Goal: Communication & Community: Answer question/provide support

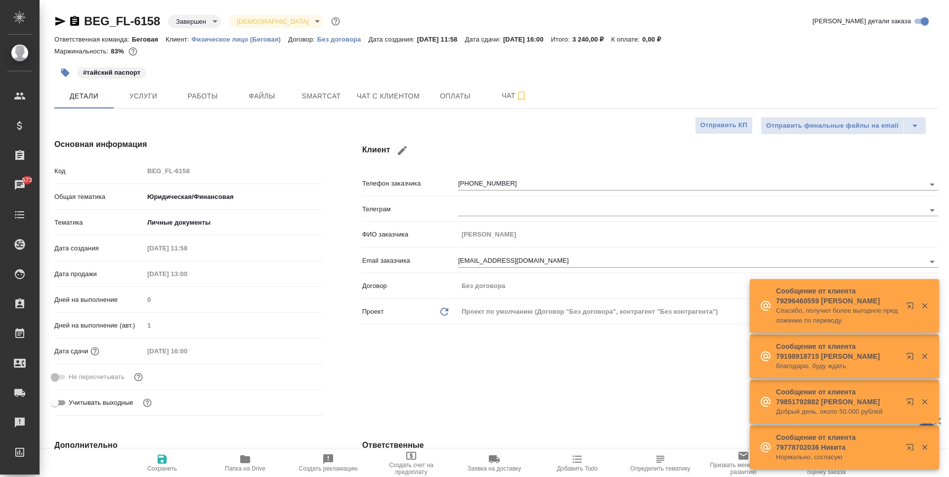
select select "RU"
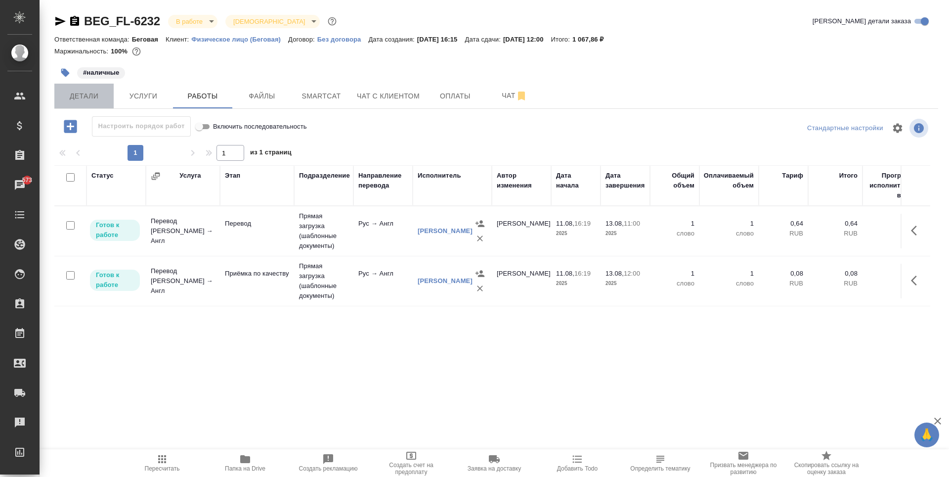
click at [96, 93] on span "Детали" at bounding box center [83, 96] width 47 height 12
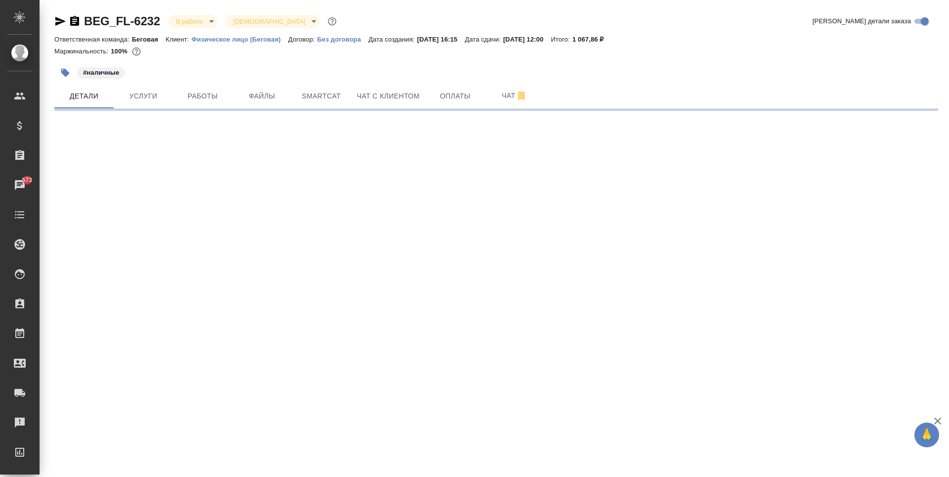
select select "RU"
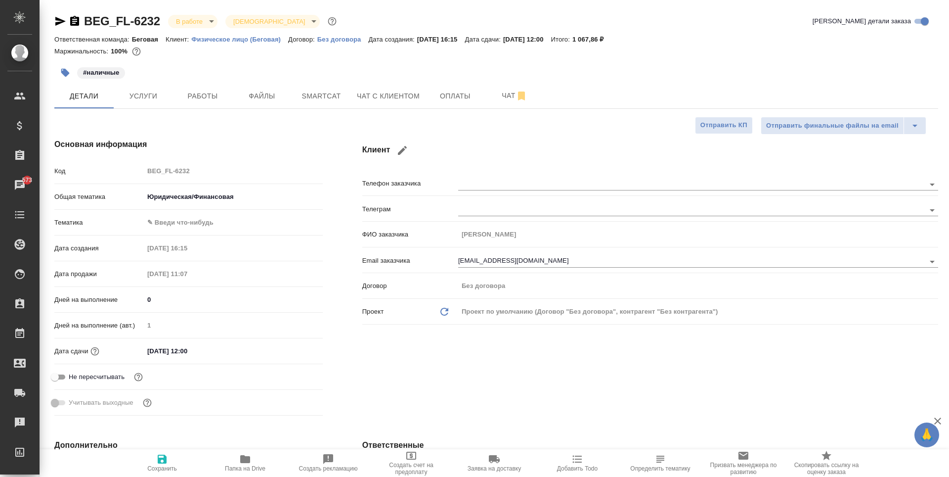
type textarea "x"
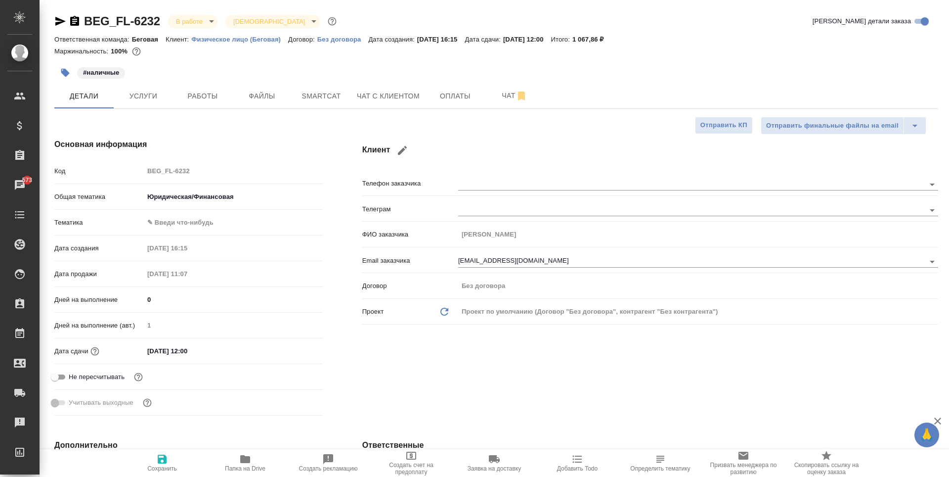
type textarea "x"
type input "[PERSON_NAME]"
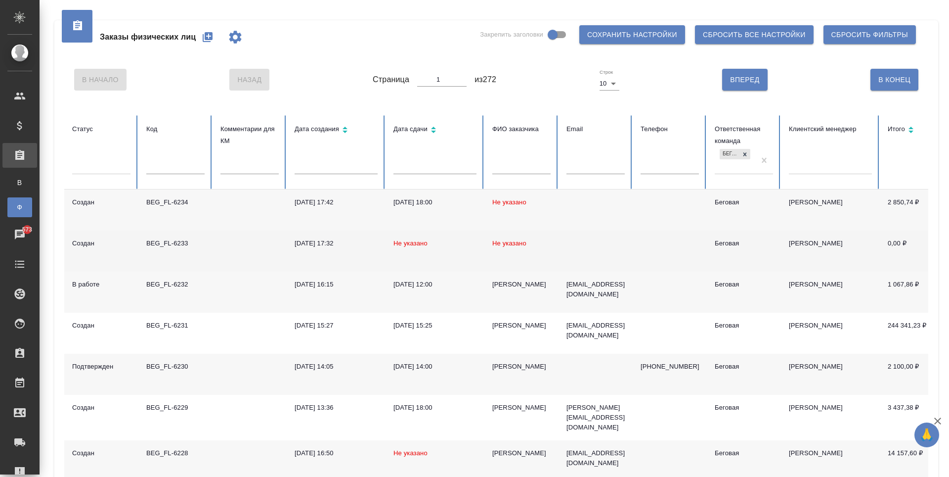
scroll to position [99, 0]
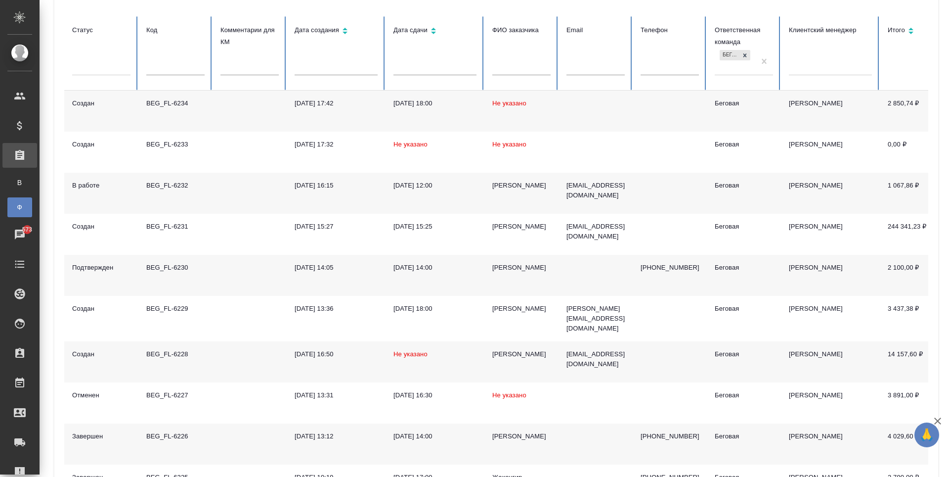
click at [618, 269] on td at bounding box center [596, 275] width 74 height 41
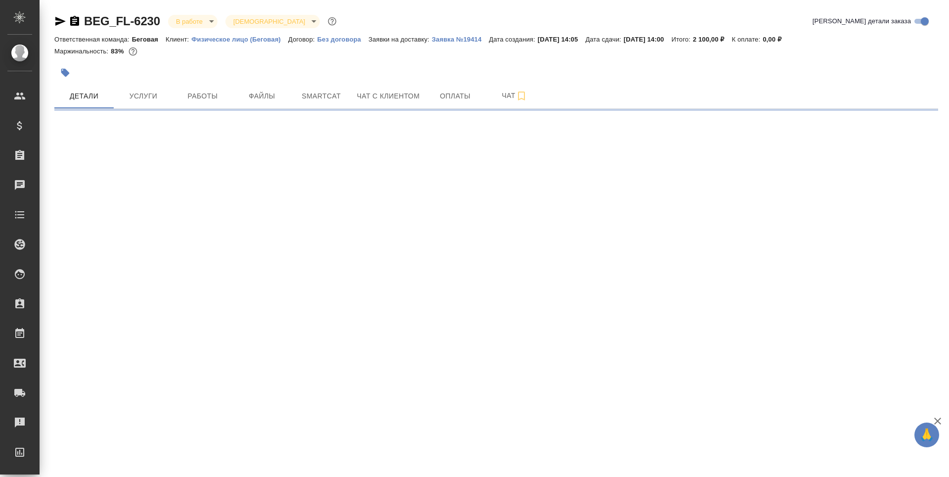
select select "RU"
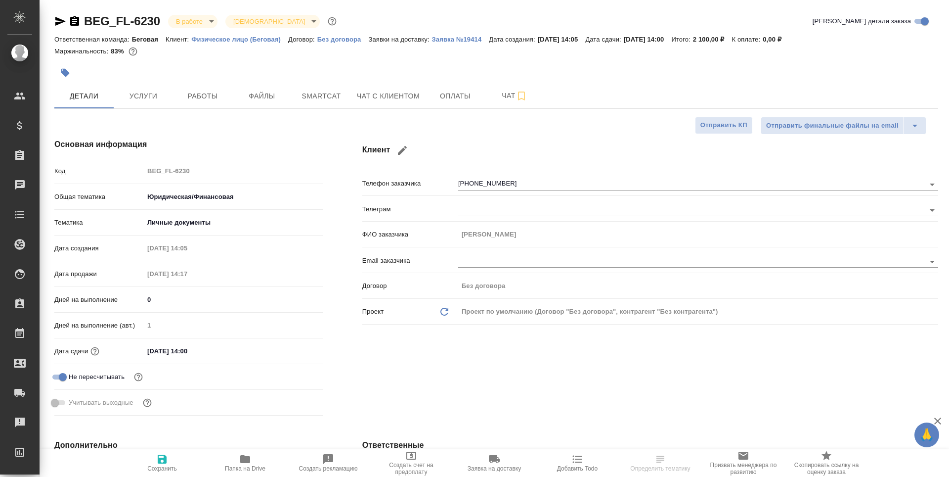
type textarea "x"
click at [509, 99] on span "Чат" at bounding box center [514, 95] width 47 height 12
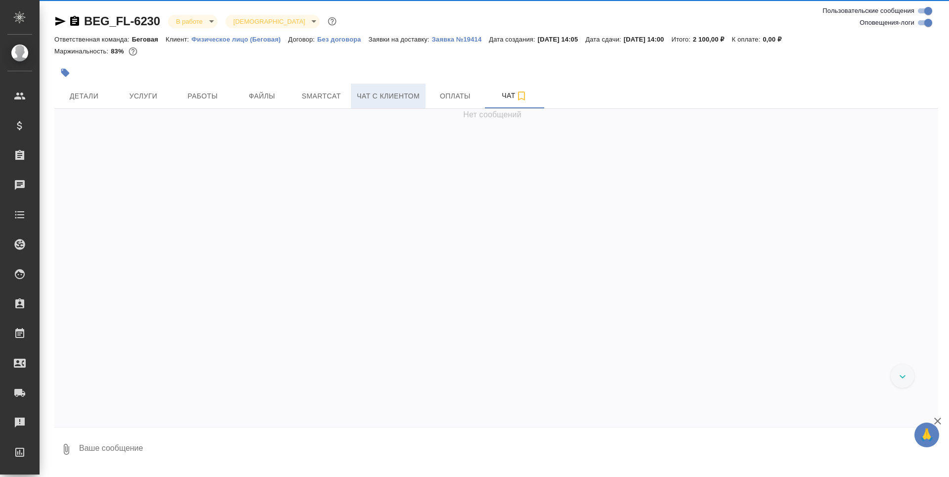
click at [381, 87] on button "Чат с клиентом" at bounding box center [388, 96] width 75 height 25
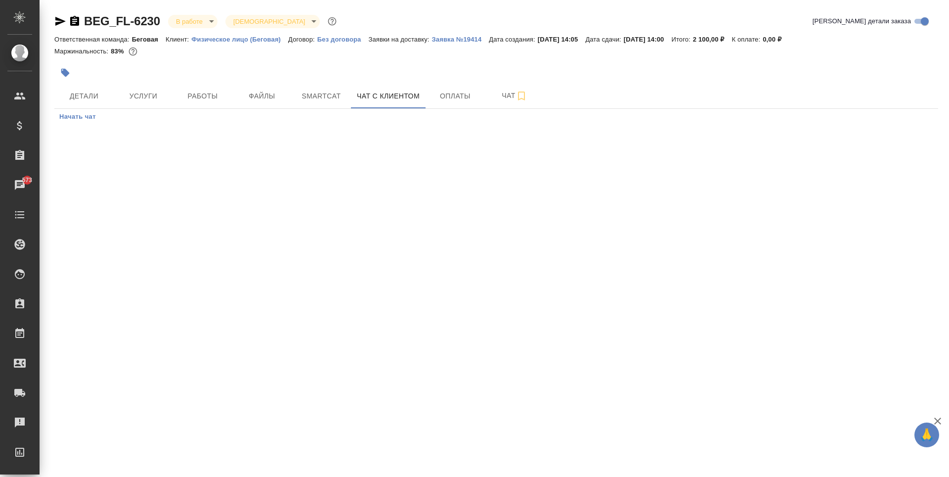
click at [89, 119] on span "Начать чат" at bounding box center [77, 116] width 37 height 11
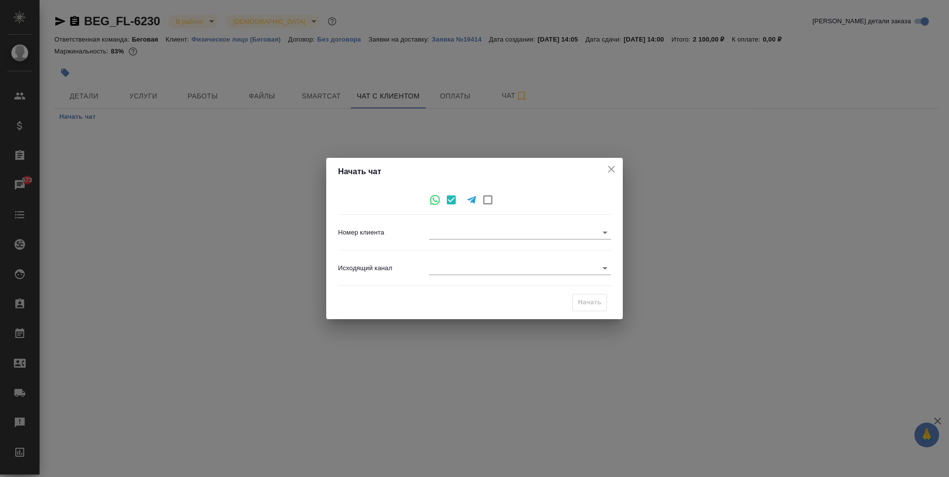
type input "53500f910373d907194982ec"
click at [435, 200] on icon at bounding box center [435, 200] width 12 height 12
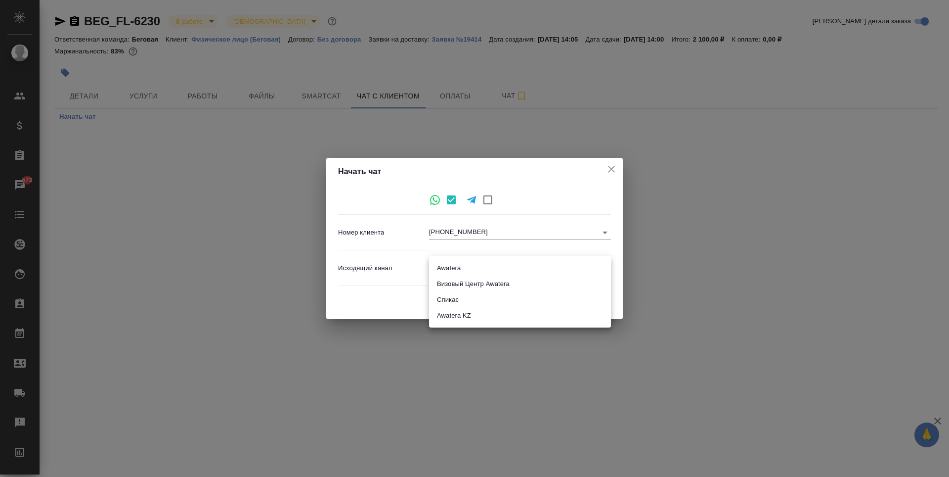
click at [529, 269] on body "🙏 .cls-1 fill:#fff; AWATERA Antonova Kristina Клиенты Спецификации Заказы 573 Ч…" at bounding box center [474, 238] width 949 height 477
click at [521, 266] on li "Awatera" at bounding box center [520, 268] width 182 height 16
type input "2"
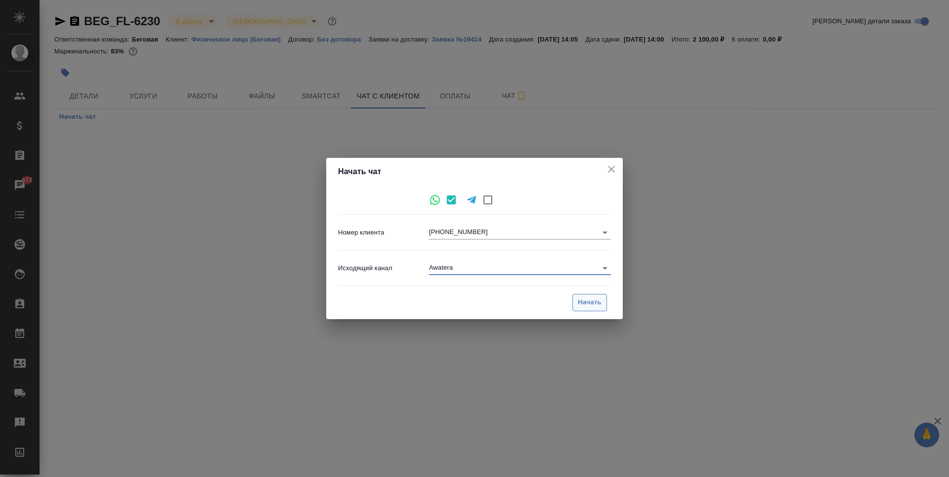
click at [585, 300] on span "Начать" at bounding box center [590, 302] width 24 height 11
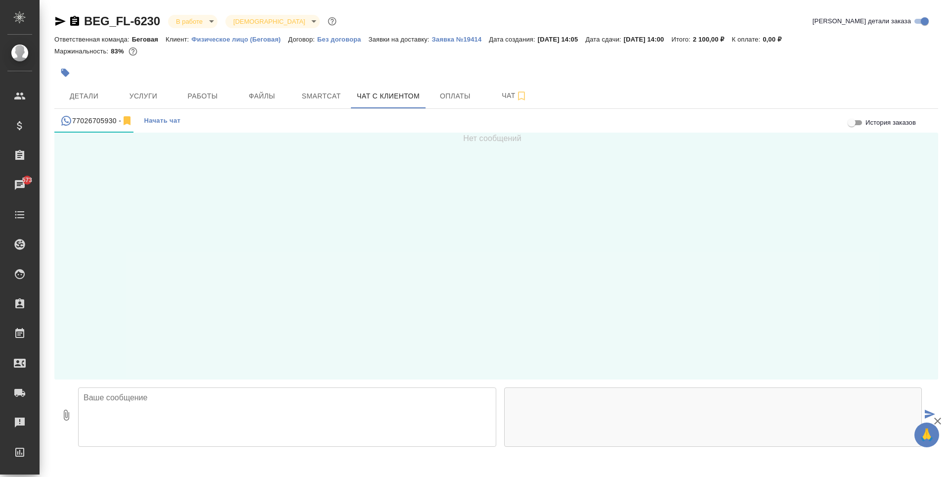
click at [304, 400] on textarea at bounding box center [287, 416] width 418 height 59
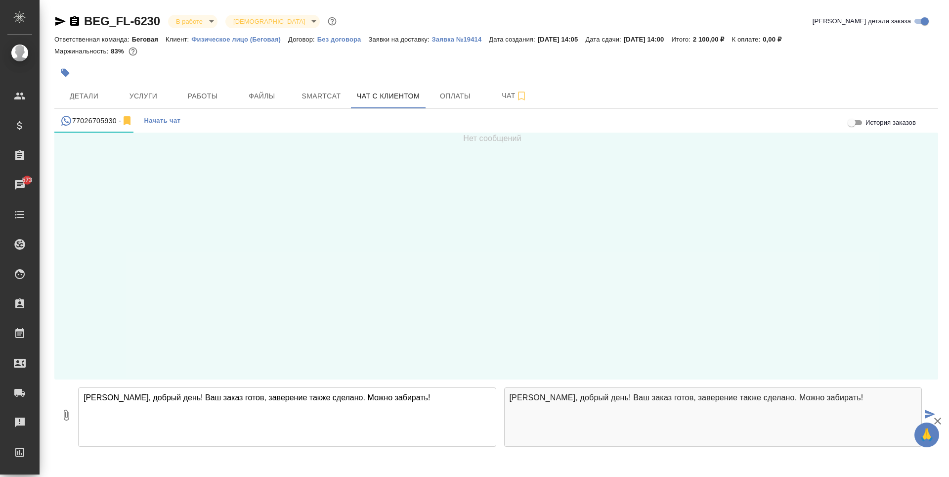
click at [175, 399] on textarea "Кристина, добрый день! Ваш заказ готов, заверение также сделано. Можно забирать!" at bounding box center [287, 416] width 418 height 59
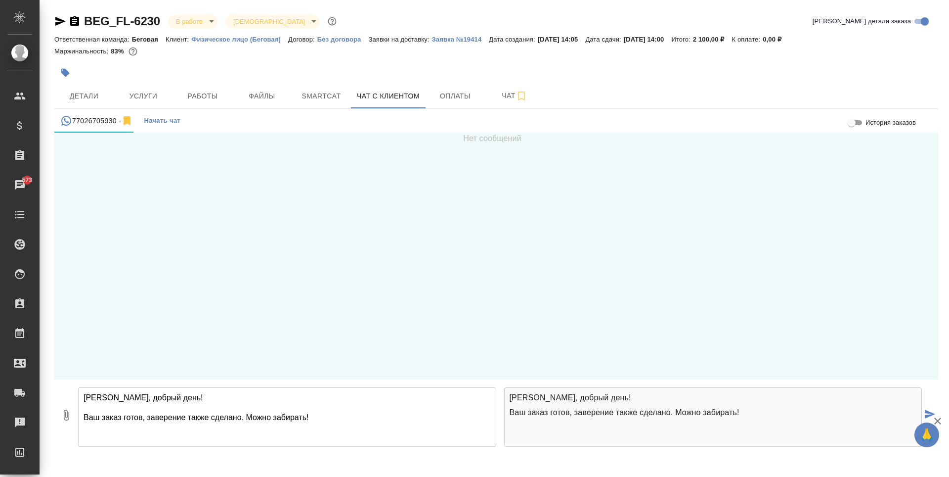
type textarea "Кристина, добрый день! Ваш заказ готов, заверение также сделано. Можно забирать!"
